Goal: Task Accomplishment & Management: Manage account settings

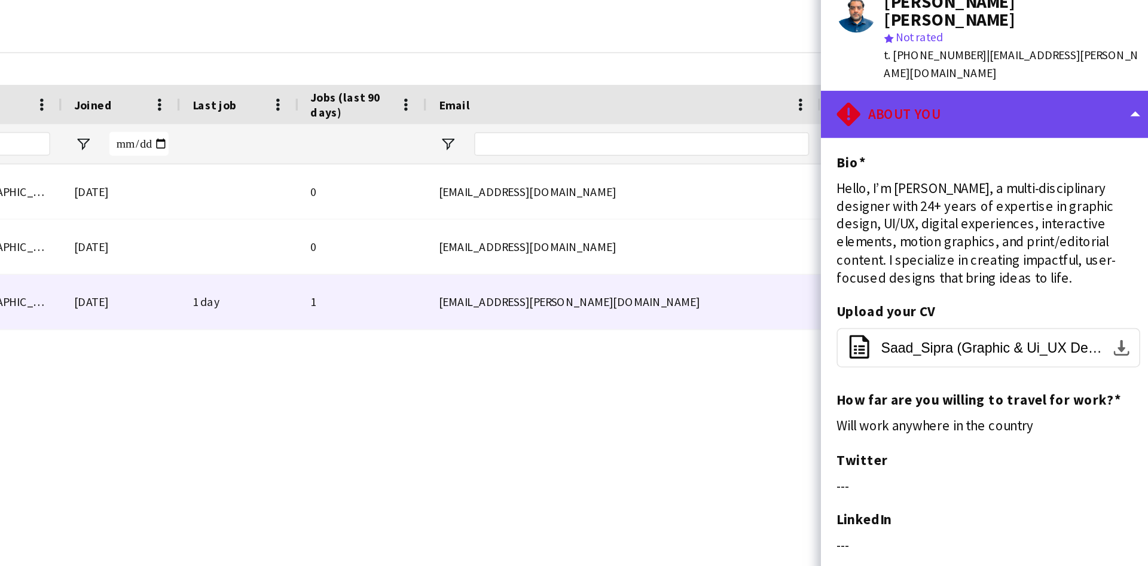
click at [1087, 94] on div "rhombus-alert About you" at bounding box center [1046, 107] width 203 height 29
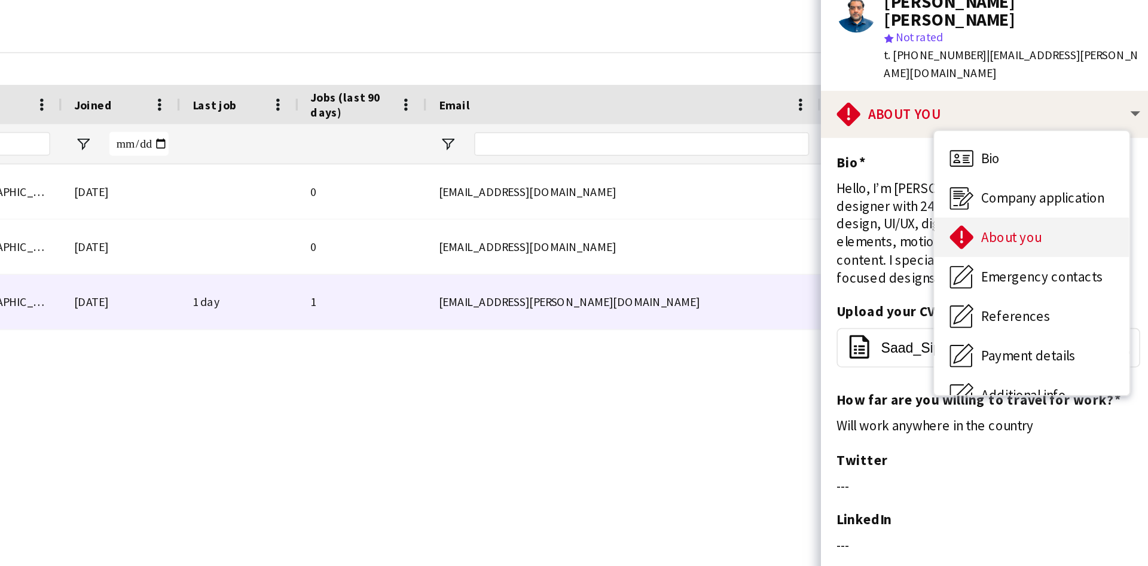
click at [1066, 170] on div "About you About you" at bounding box center [1073, 182] width 118 height 24
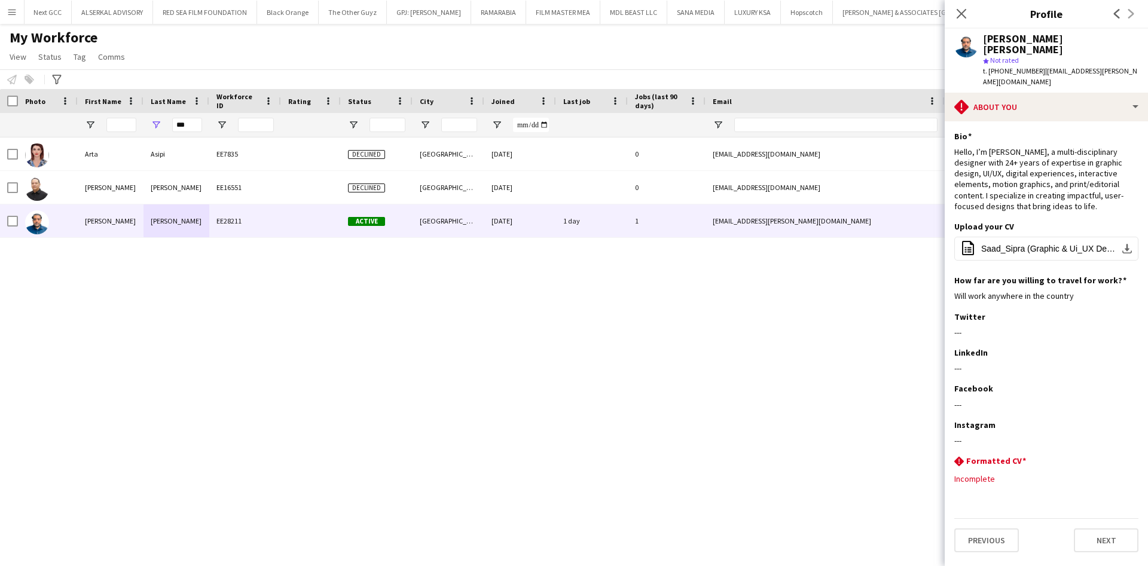
click at [0, 19] on button "Menu" at bounding box center [12, 12] width 24 height 24
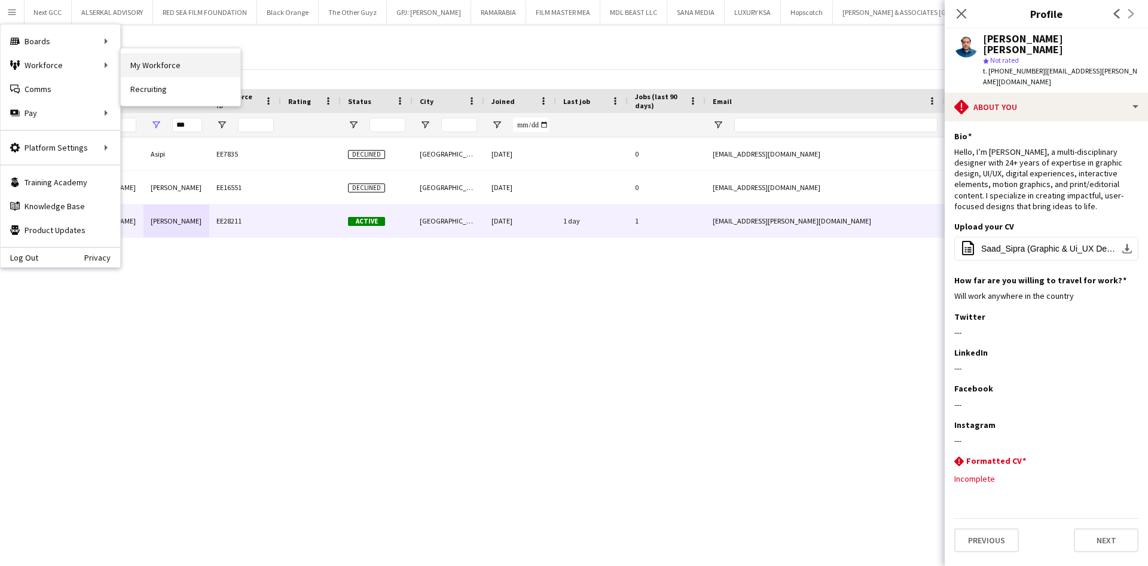
click at [182, 68] on link "My Workforce" at bounding box center [181, 65] width 120 height 24
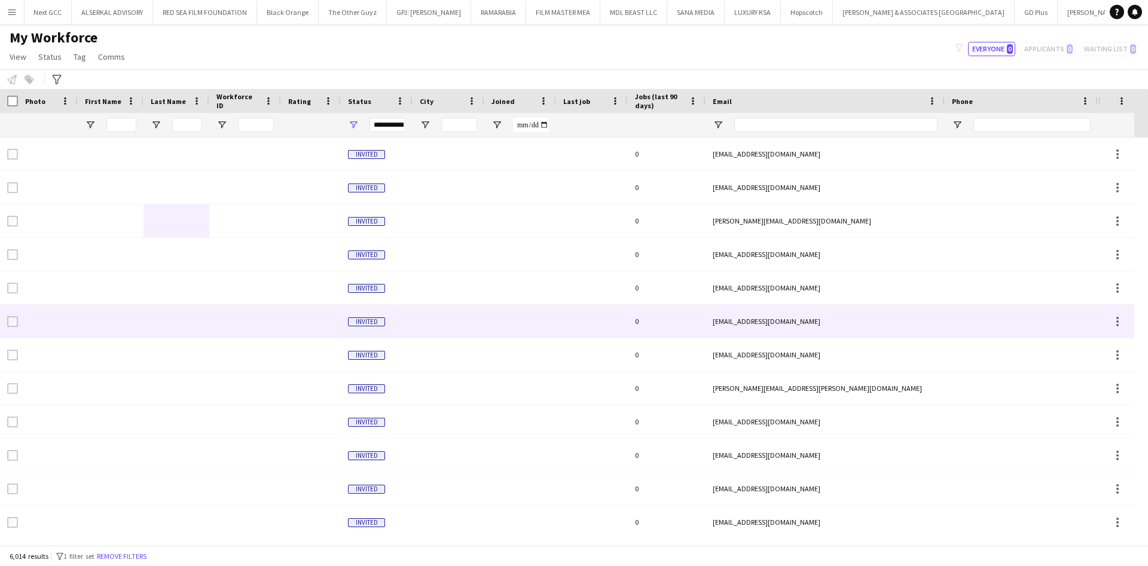
type input "***"
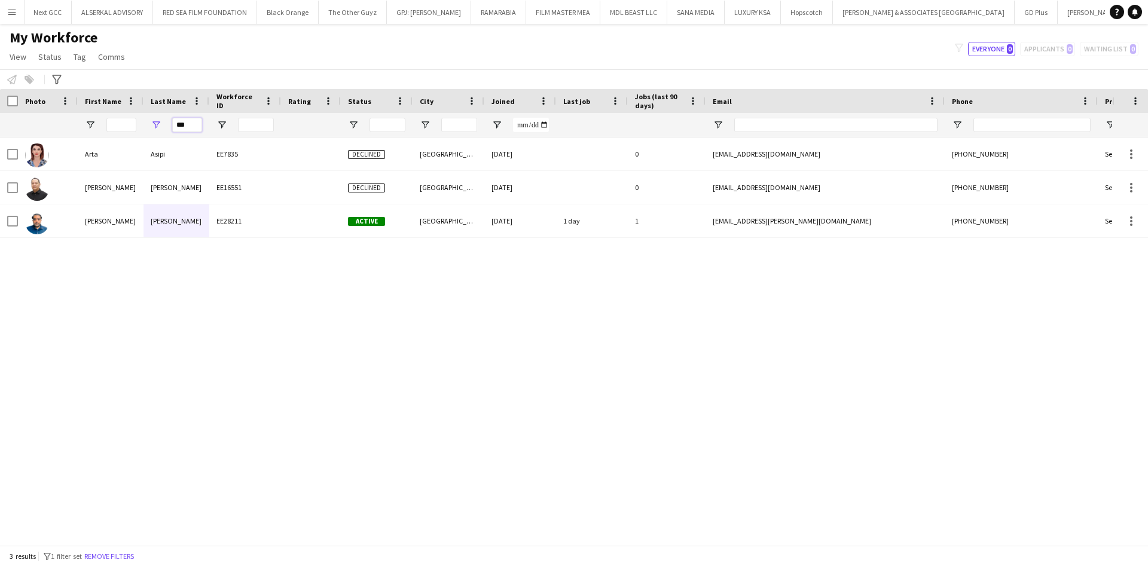
click at [187, 120] on input "***" at bounding box center [187, 125] width 30 height 14
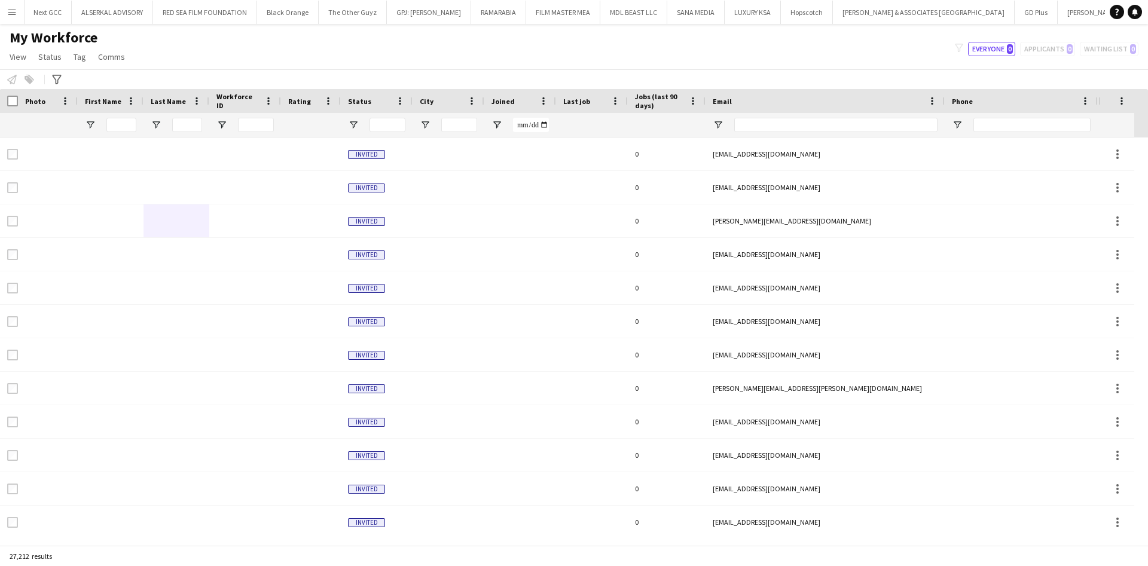
click at [4, 10] on button "Menu" at bounding box center [12, 12] width 24 height 24
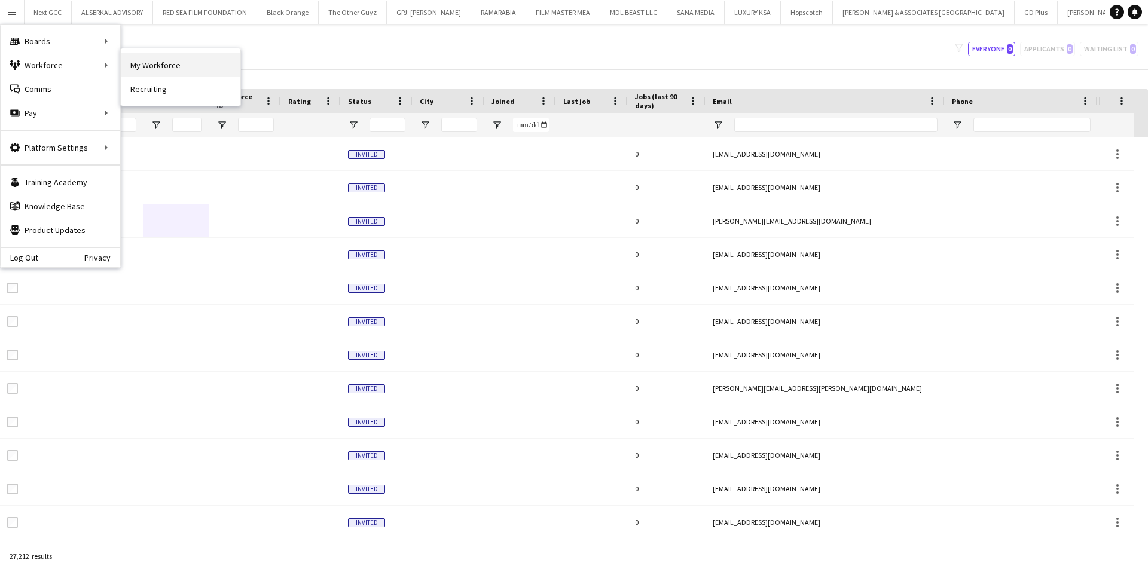
click at [130, 64] on link "My Workforce" at bounding box center [181, 65] width 120 height 24
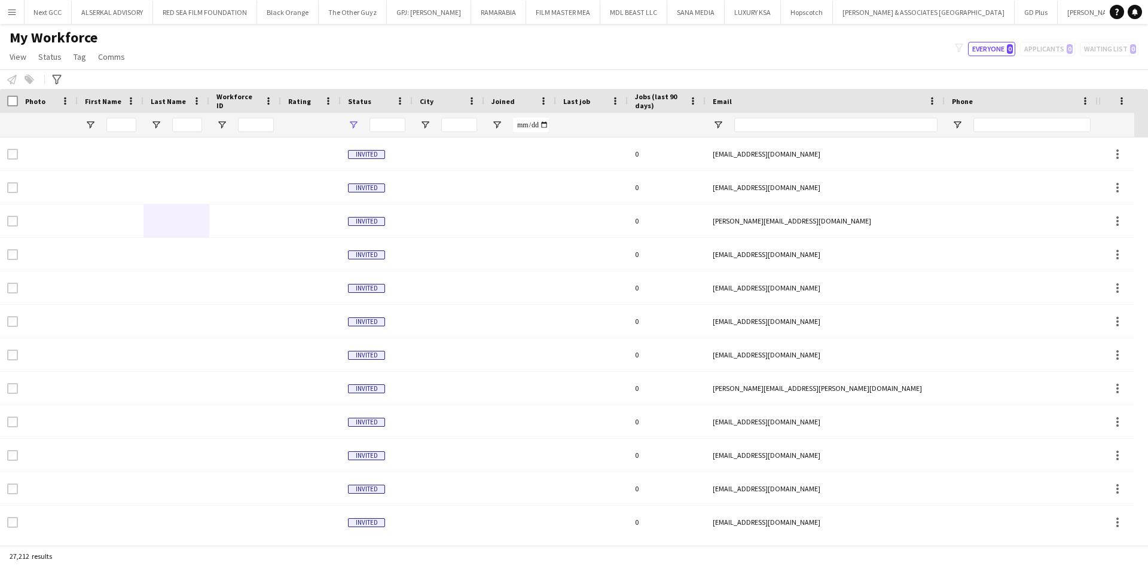
type input "**********"
click at [54, 75] on icon at bounding box center [56, 80] width 9 height 10
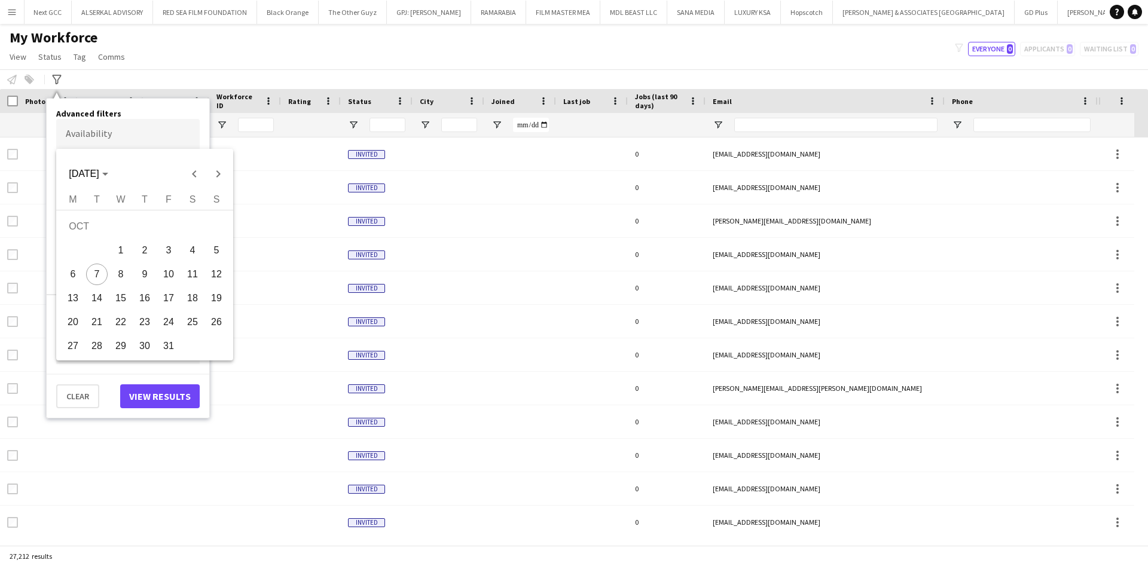
click at [116, 131] on body "Menu Boards Boards Boards All jobs Status Workforce Workforce My Workforce Recr…" at bounding box center [574, 283] width 1148 height 566
click at [127, 132] on div at bounding box center [574, 283] width 1148 height 566
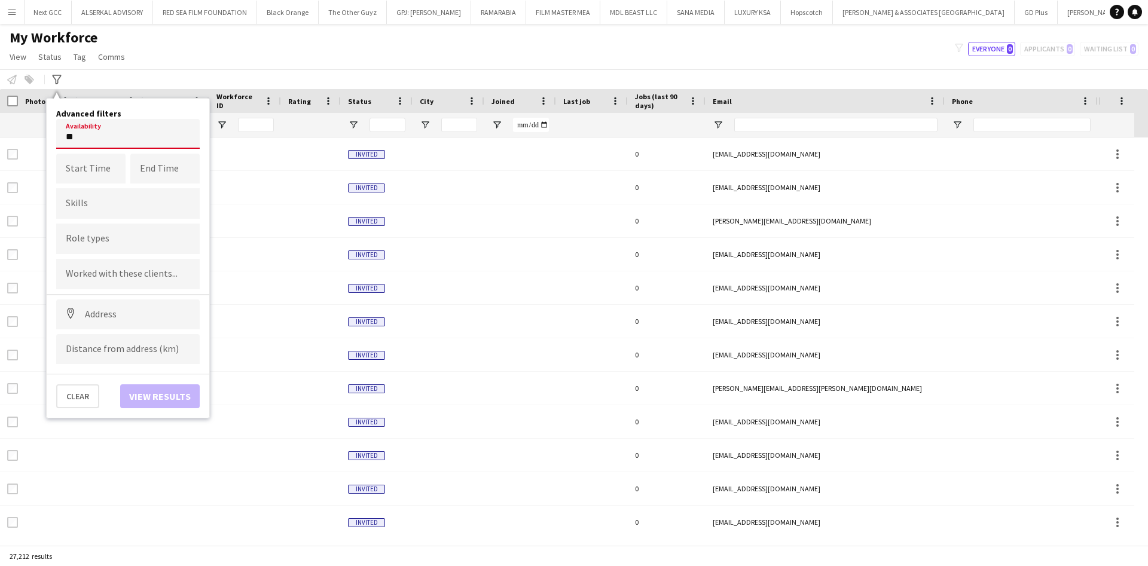
type input "*"
click at [136, 249] on div at bounding box center [128, 239] width 144 height 30
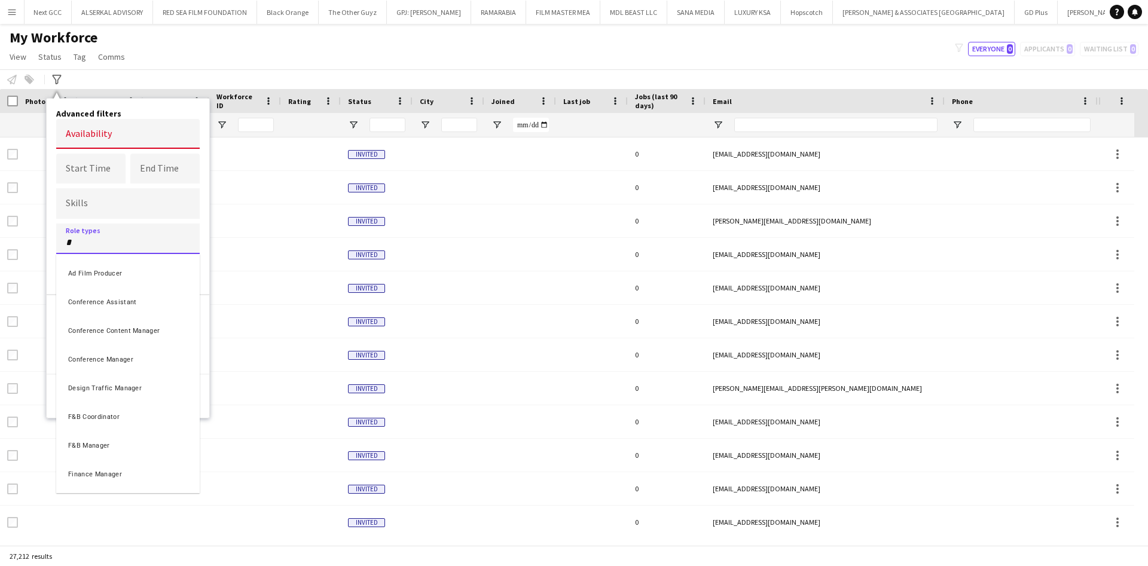
type input "*"
click at [107, 420] on div "F&B Coordinator" at bounding box center [128, 415] width 144 height 29
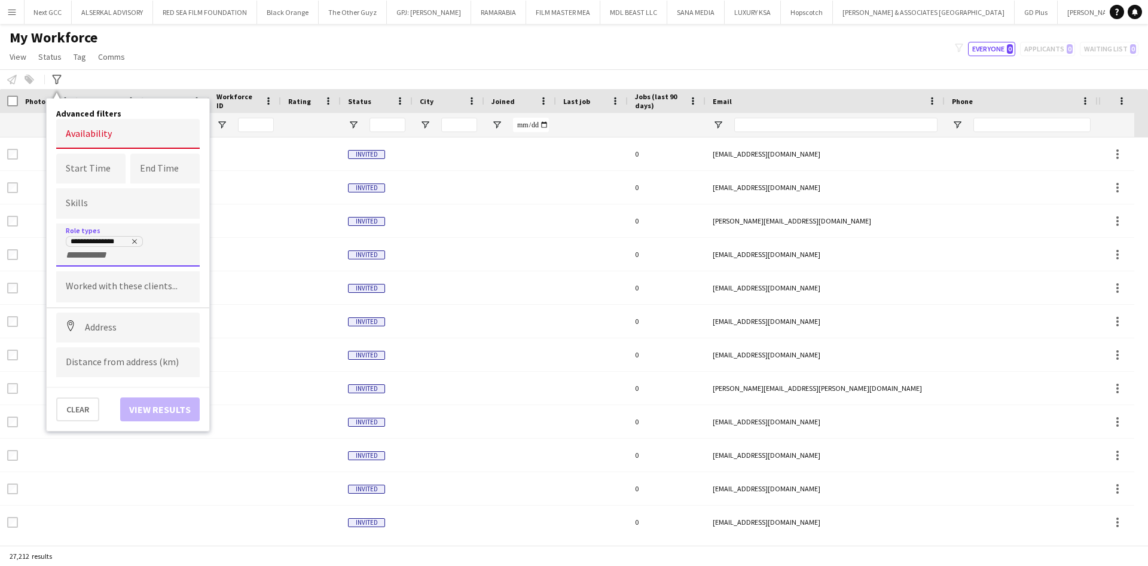
click at [127, 135] on body "Menu Boards Boards Boards All jobs Status Workforce Workforce My Workforce Recr…" at bounding box center [574, 283] width 1148 height 566
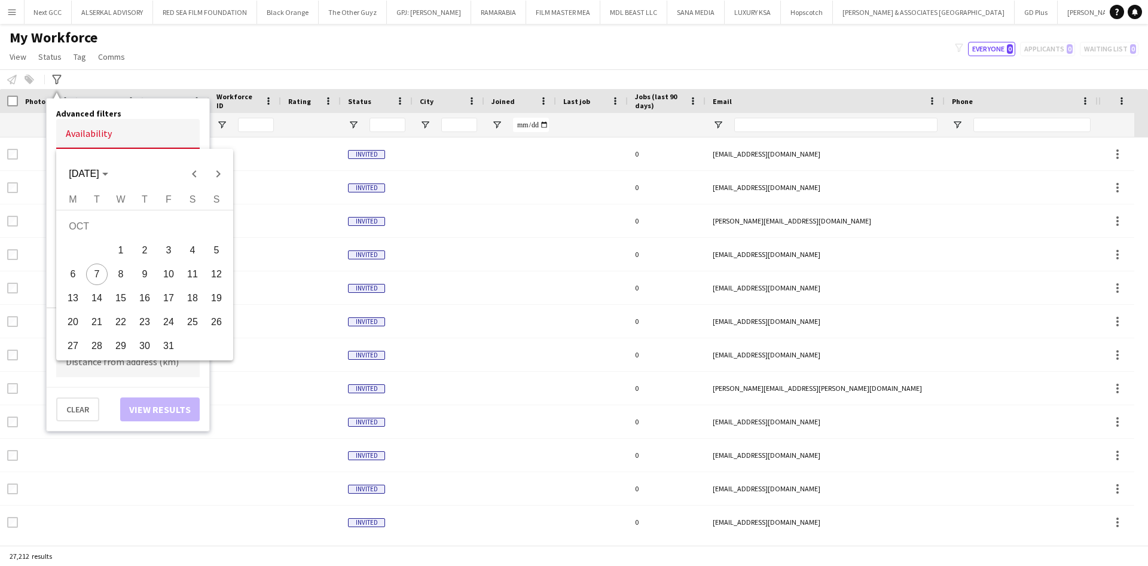
click at [105, 282] on button "7" at bounding box center [97, 275] width 24 height 24
type input "**********"
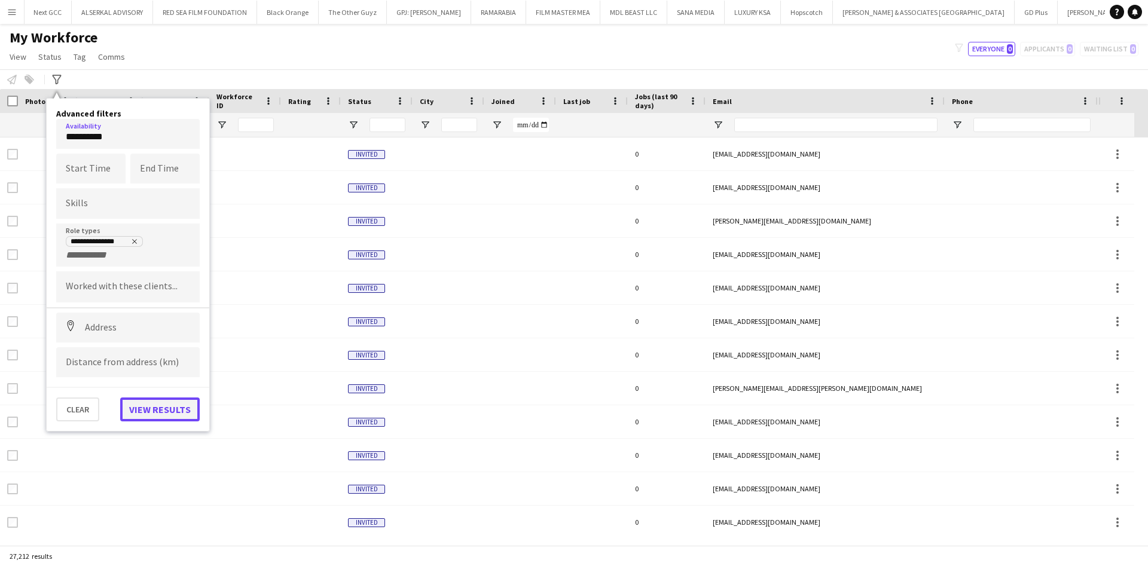
click at [148, 399] on button "View results" at bounding box center [160, 410] width 80 height 24
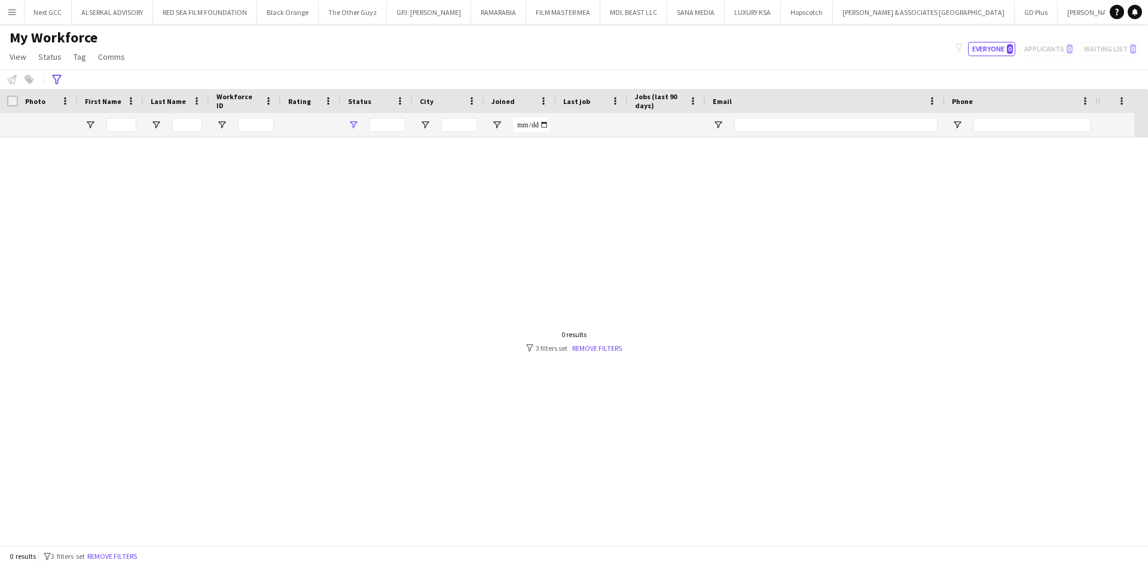
type input "**********"
click at [130, 557] on button "Remove filters" at bounding box center [112, 556] width 54 height 13
click at [132, 554] on div "0 results filter-1 3 filters set Remove filters" at bounding box center [574, 556] width 1148 height 20
click at [137, 560] on div "0 results filter-1 3 filters set Remove filters" at bounding box center [574, 556] width 1148 height 20
click at [60, 83] on icon "Advanced filters" at bounding box center [57, 80] width 10 height 10
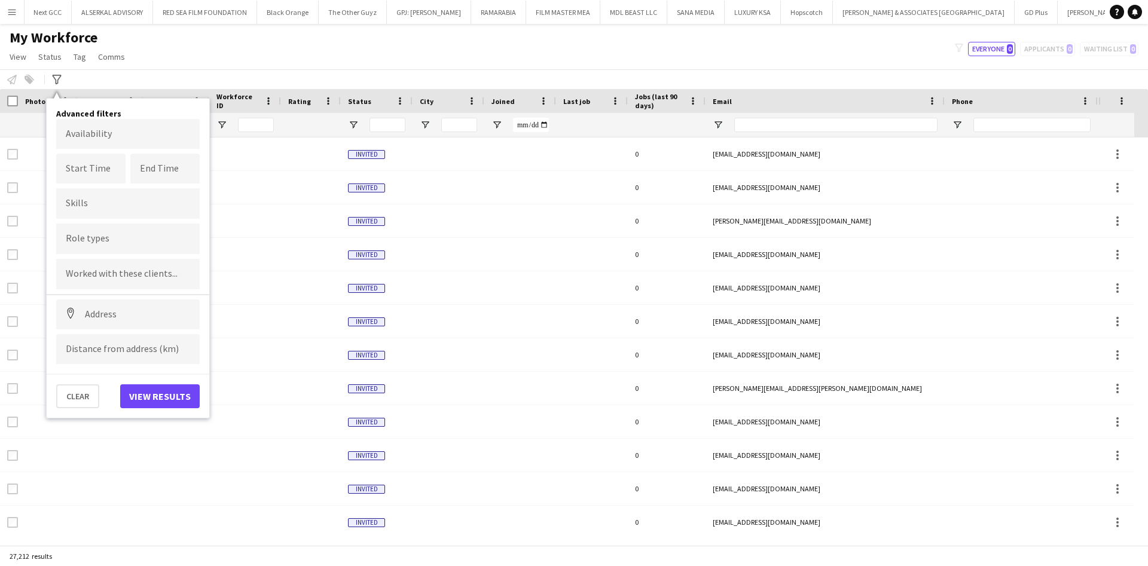
click at [129, 237] on input "Type to search role types..." at bounding box center [128, 239] width 124 height 11
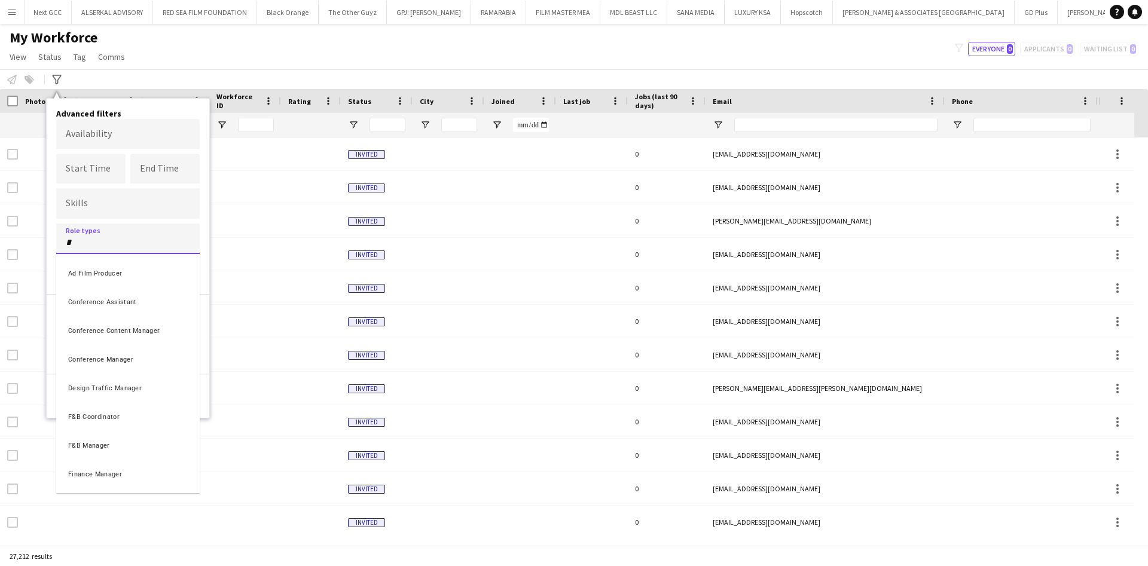
type input "*"
click at [93, 416] on div "F&B Coordinator" at bounding box center [128, 415] width 144 height 29
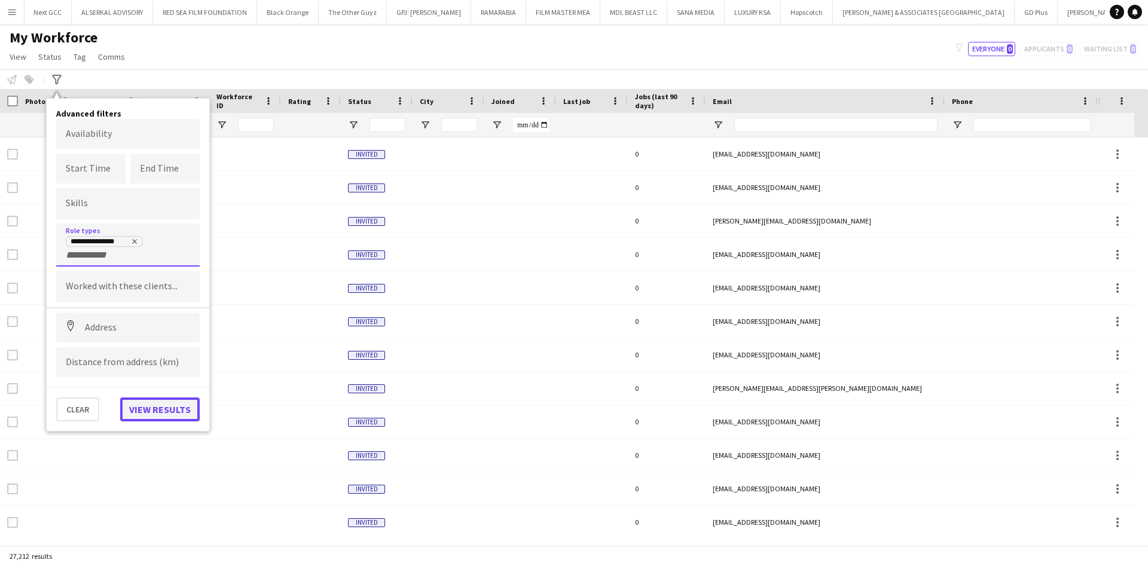
click at [180, 408] on button "View results" at bounding box center [160, 410] width 80 height 24
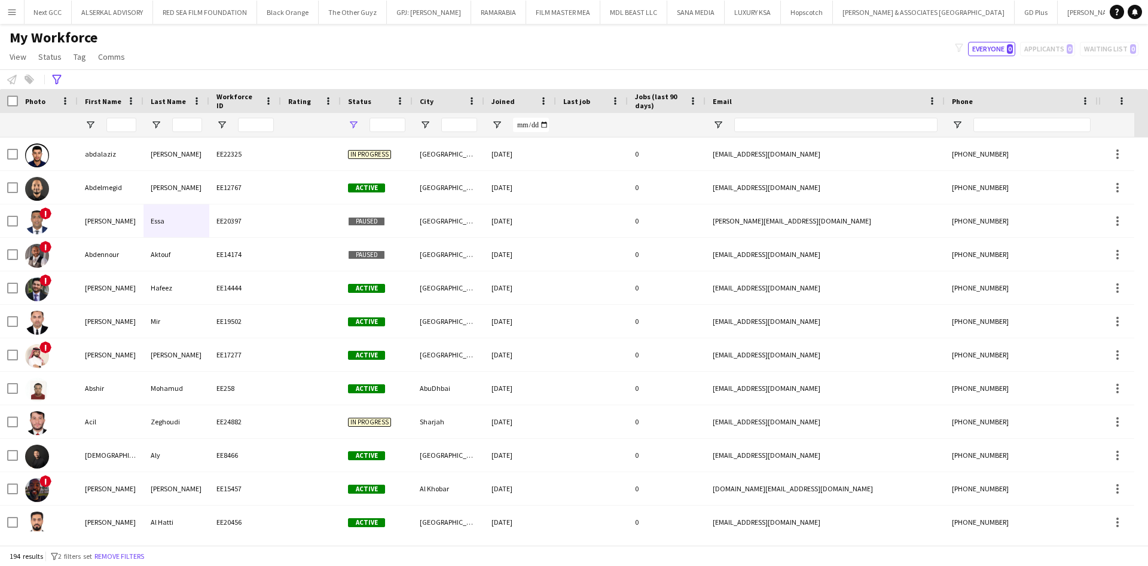
type input "**********"
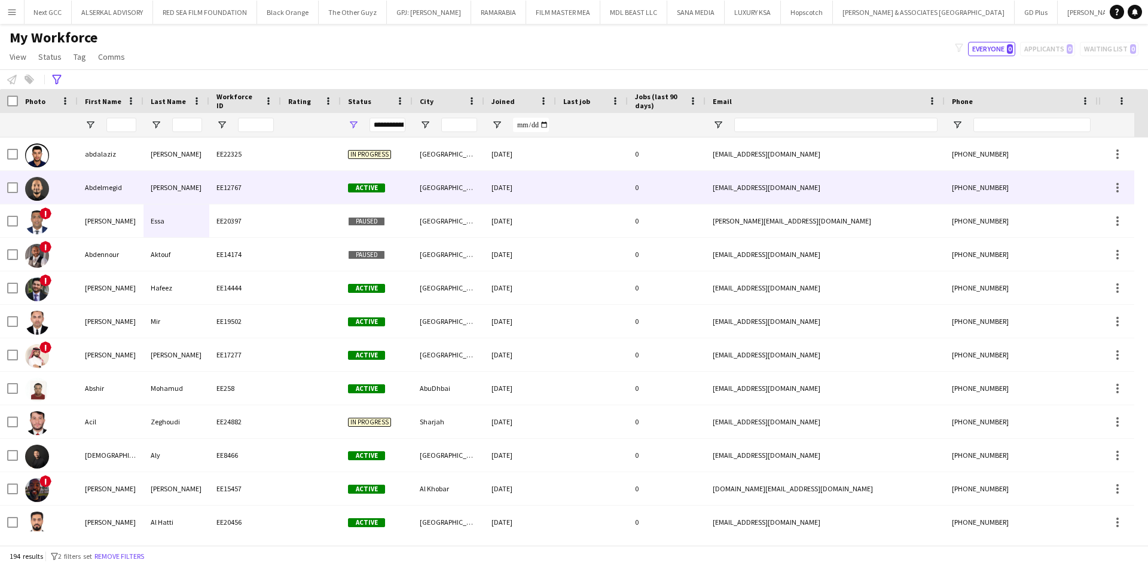
click at [45, 187] on img at bounding box center [37, 189] width 24 height 24
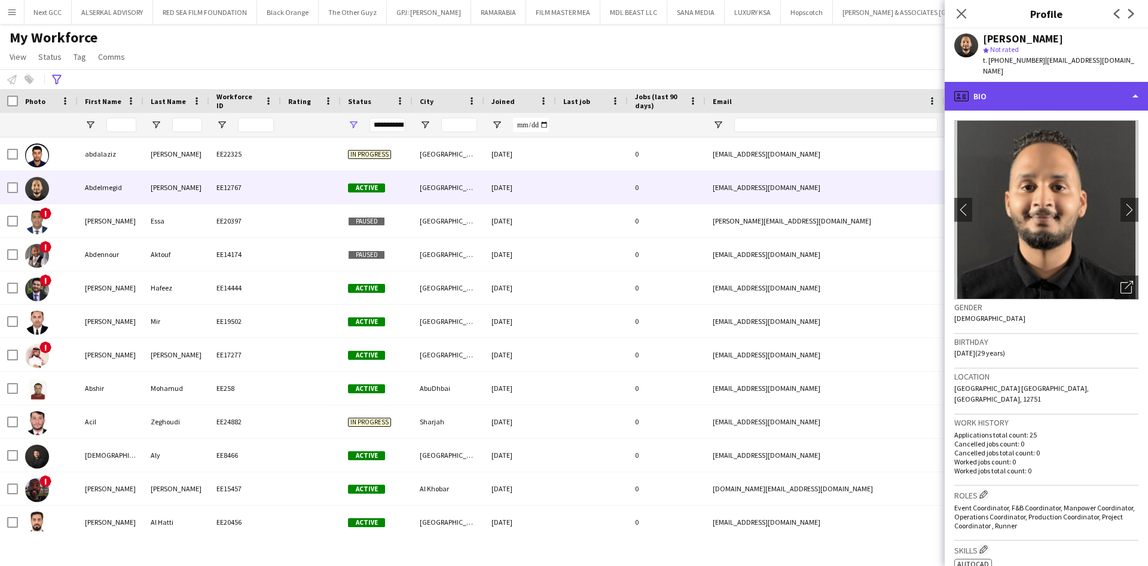
click at [1092, 97] on div "profile Bio" at bounding box center [1046, 96] width 203 height 29
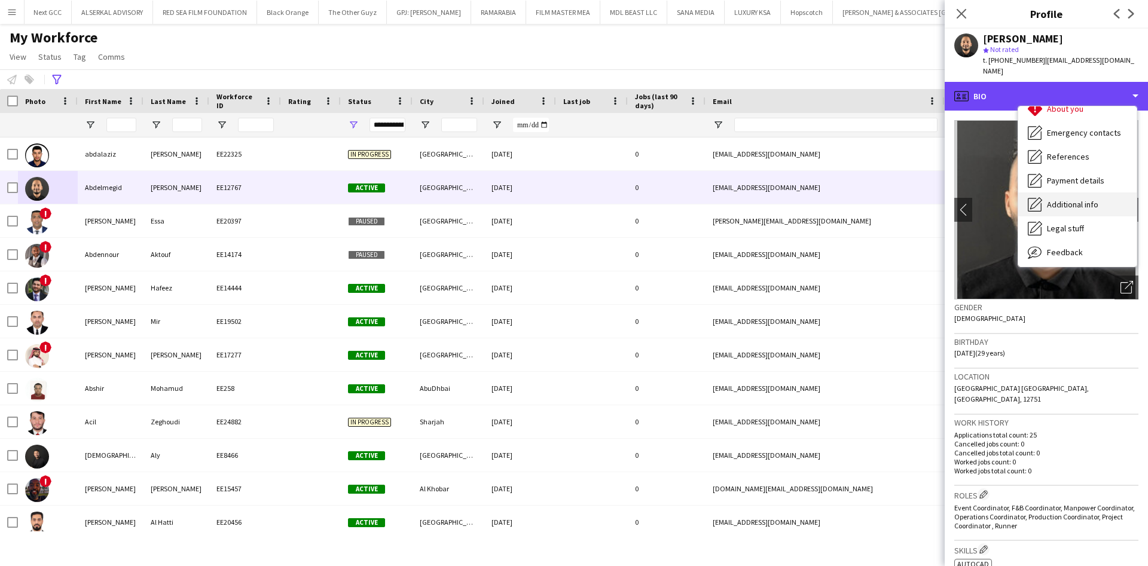
scroll to position [89, 0]
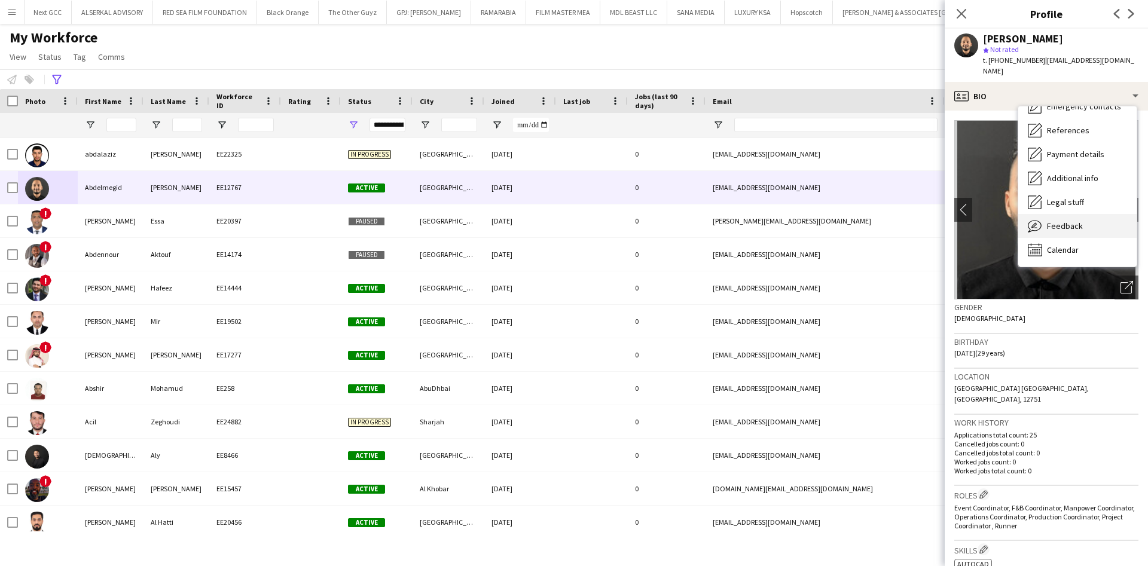
click at [1082, 214] on div "Feedback Feedback" at bounding box center [1077, 226] width 118 height 24
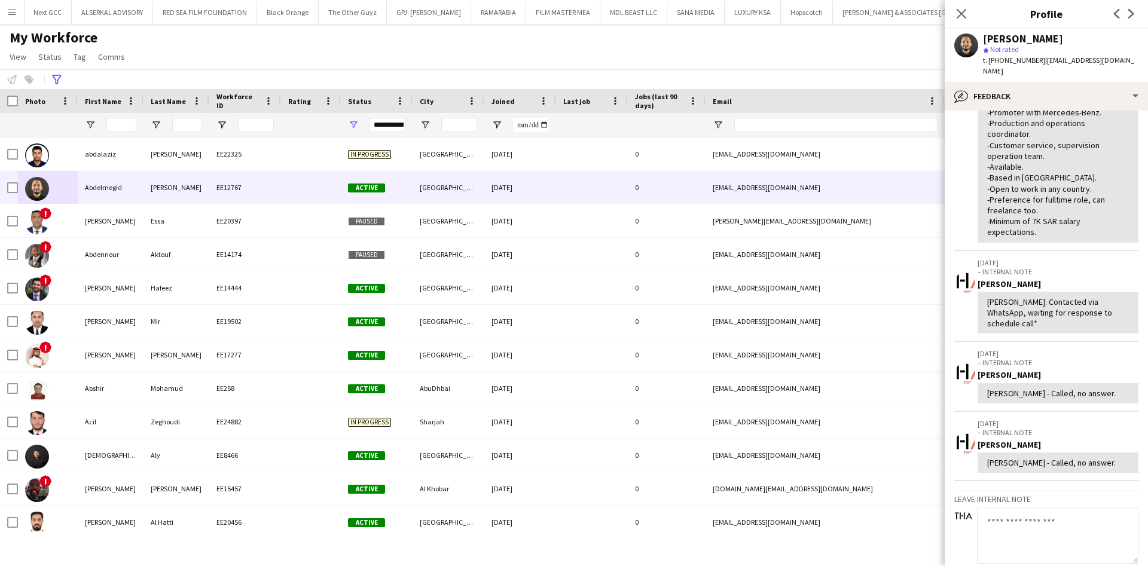
scroll to position [373, 0]
click at [419, 63] on div "My Workforce View Views Default view [PERSON_NAME] New view Update view Delete …" at bounding box center [574, 49] width 1148 height 41
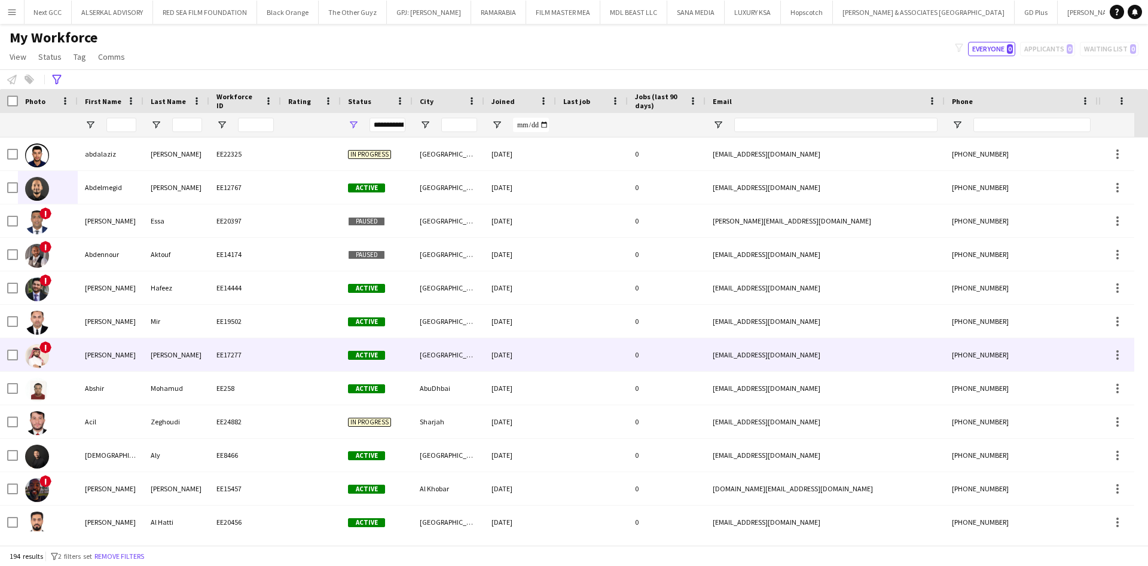
click at [83, 361] on div "[PERSON_NAME]" at bounding box center [111, 354] width 66 height 33
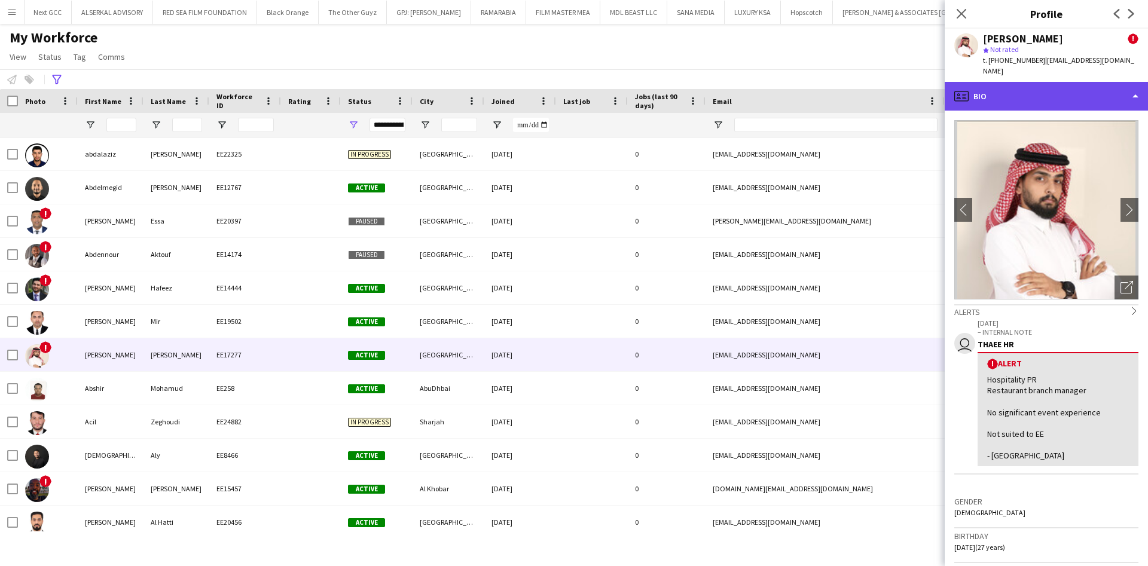
click at [1105, 82] on div "profile Bio" at bounding box center [1046, 96] width 203 height 29
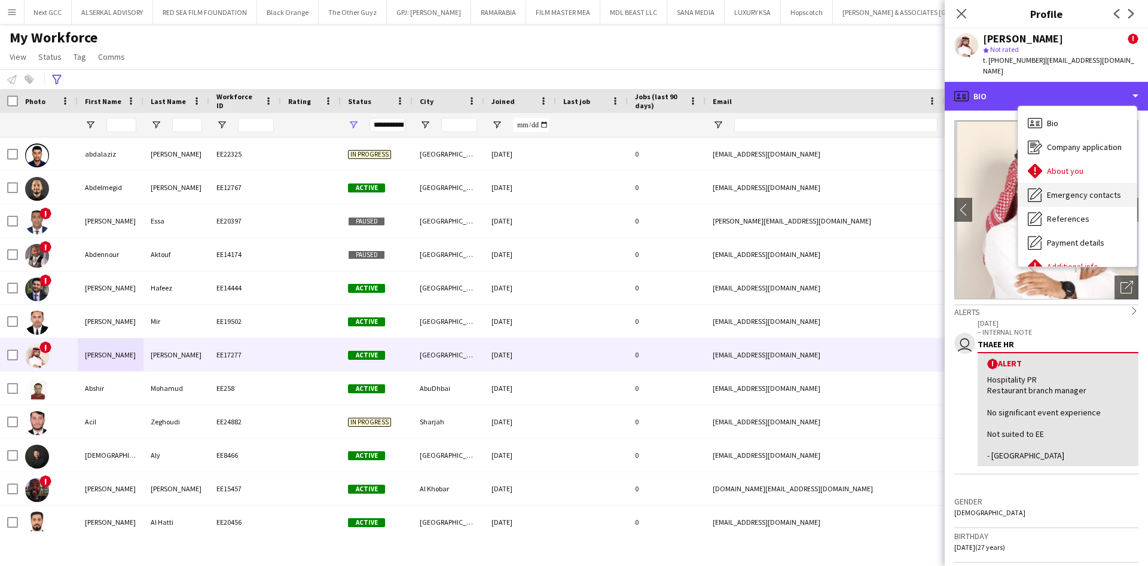
scroll to position [89, 0]
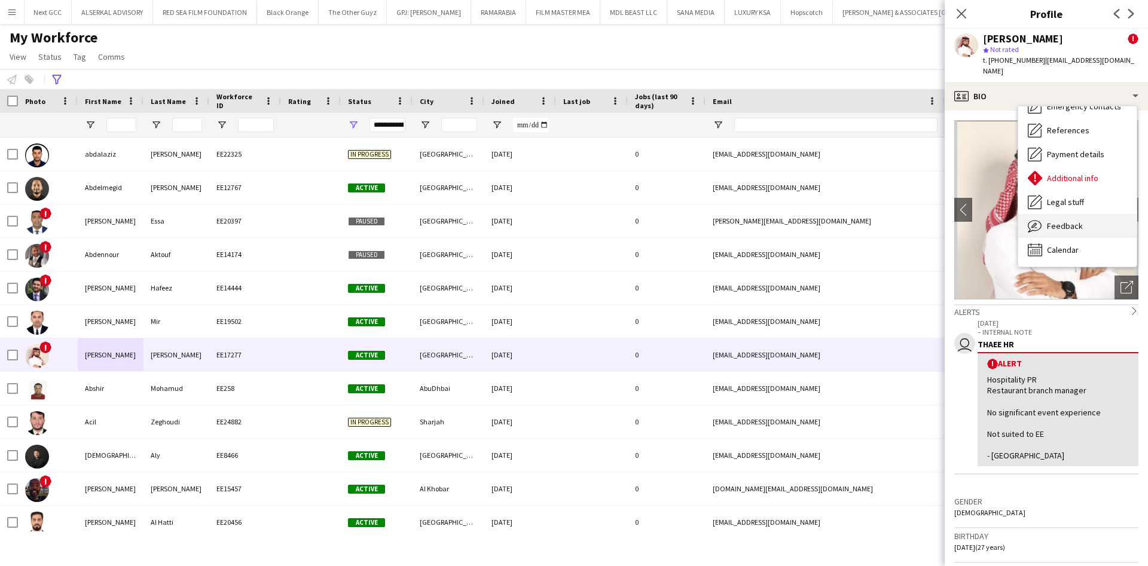
click at [1066, 221] on span "Feedback" at bounding box center [1065, 226] width 36 height 11
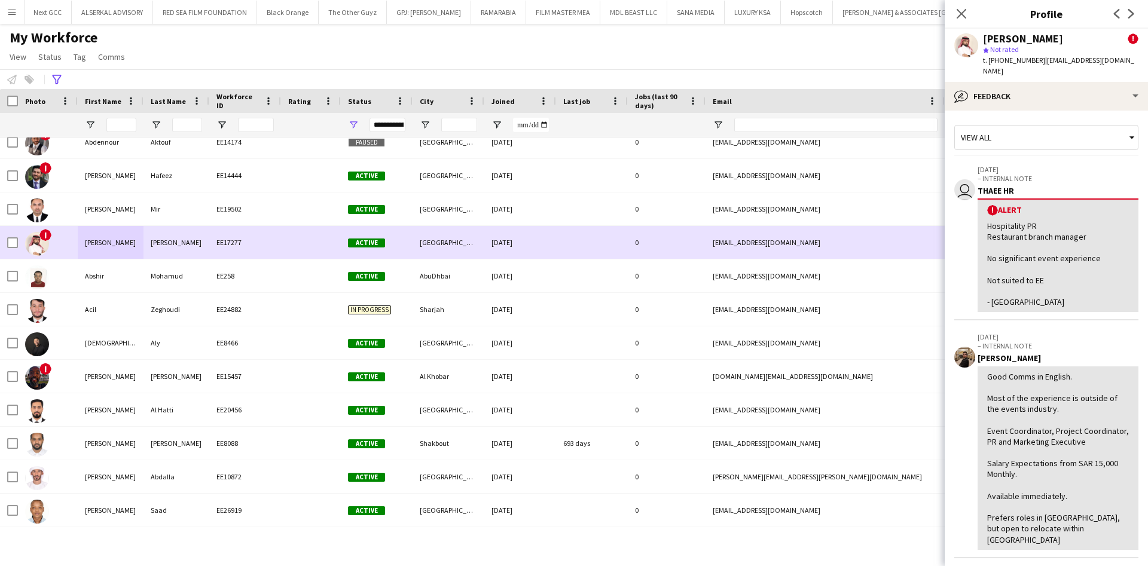
scroll to position [113, 0]
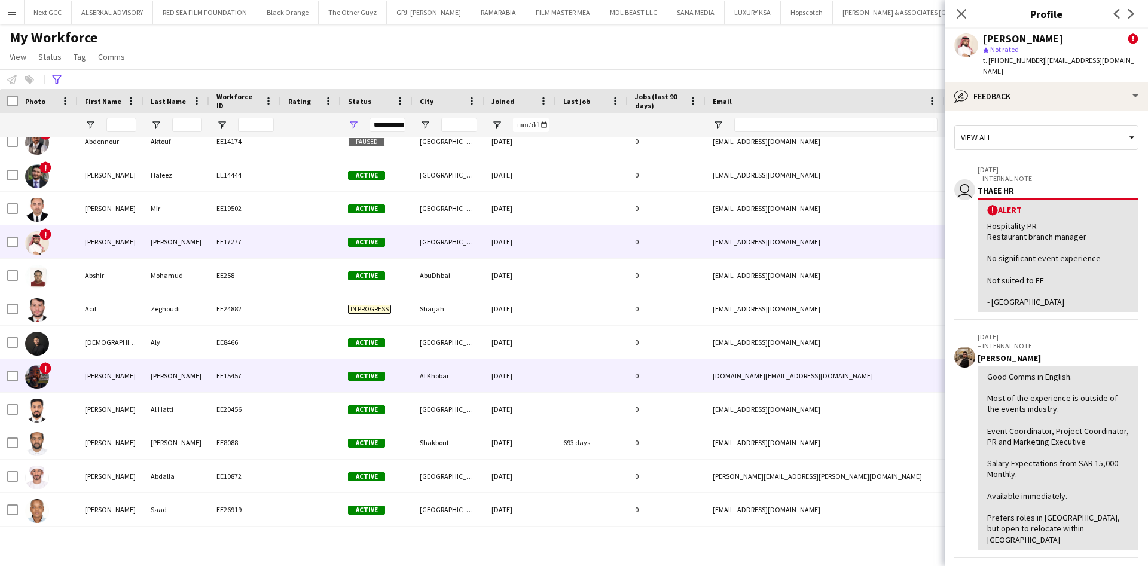
click at [196, 374] on div "[PERSON_NAME]" at bounding box center [177, 375] width 66 height 33
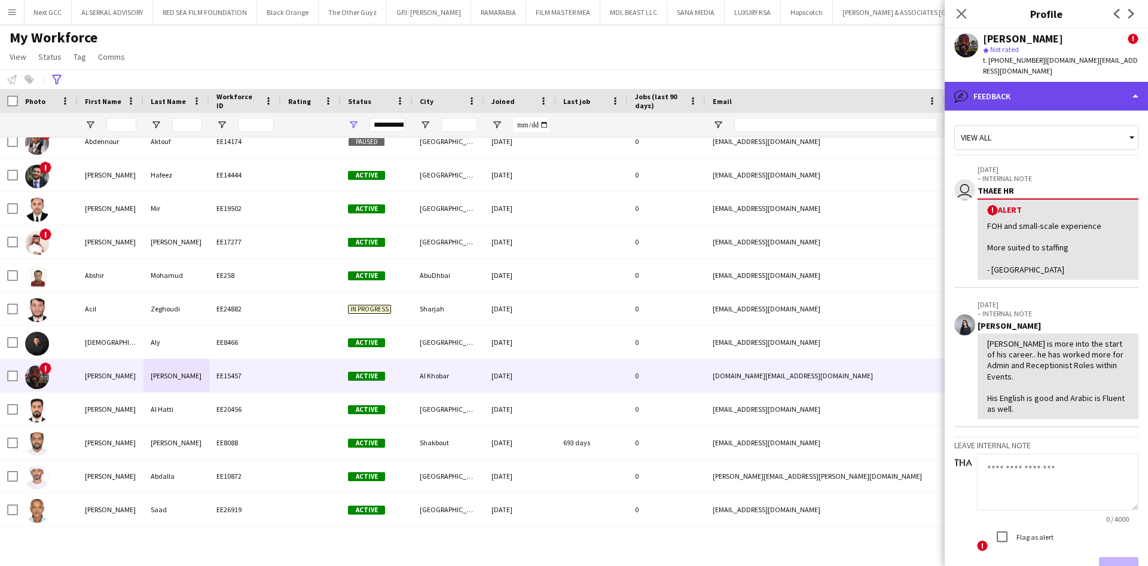
click at [976, 100] on div "bubble-pencil Feedback" at bounding box center [1046, 96] width 203 height 29
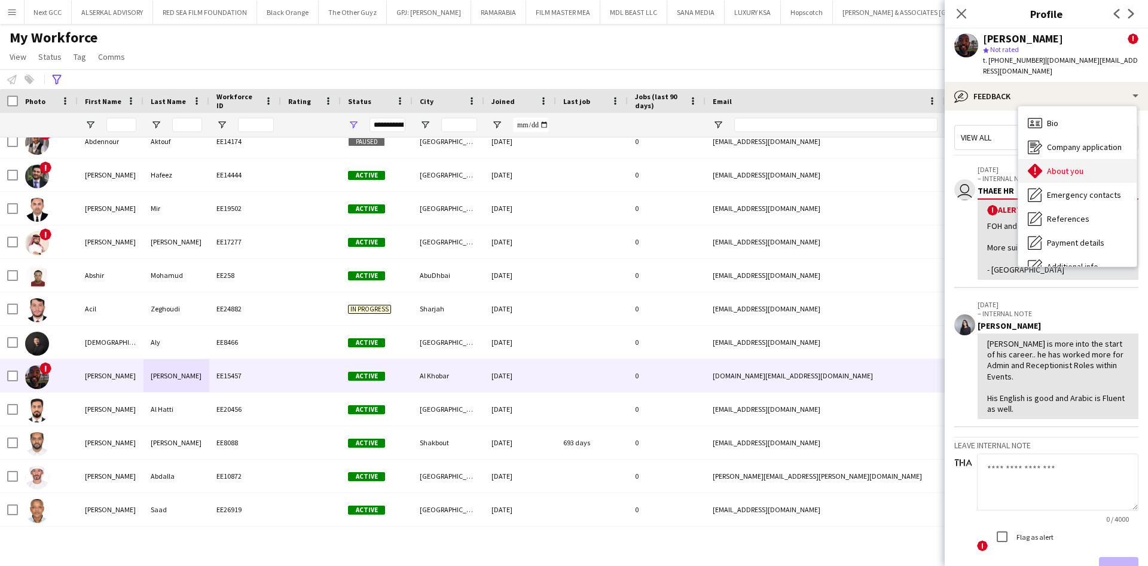
click at [1049, 175] on span "About you" at bounding box center [1065, 171] width 36 height 11
